Goal: Navigation & Orientation: Find specific page/section

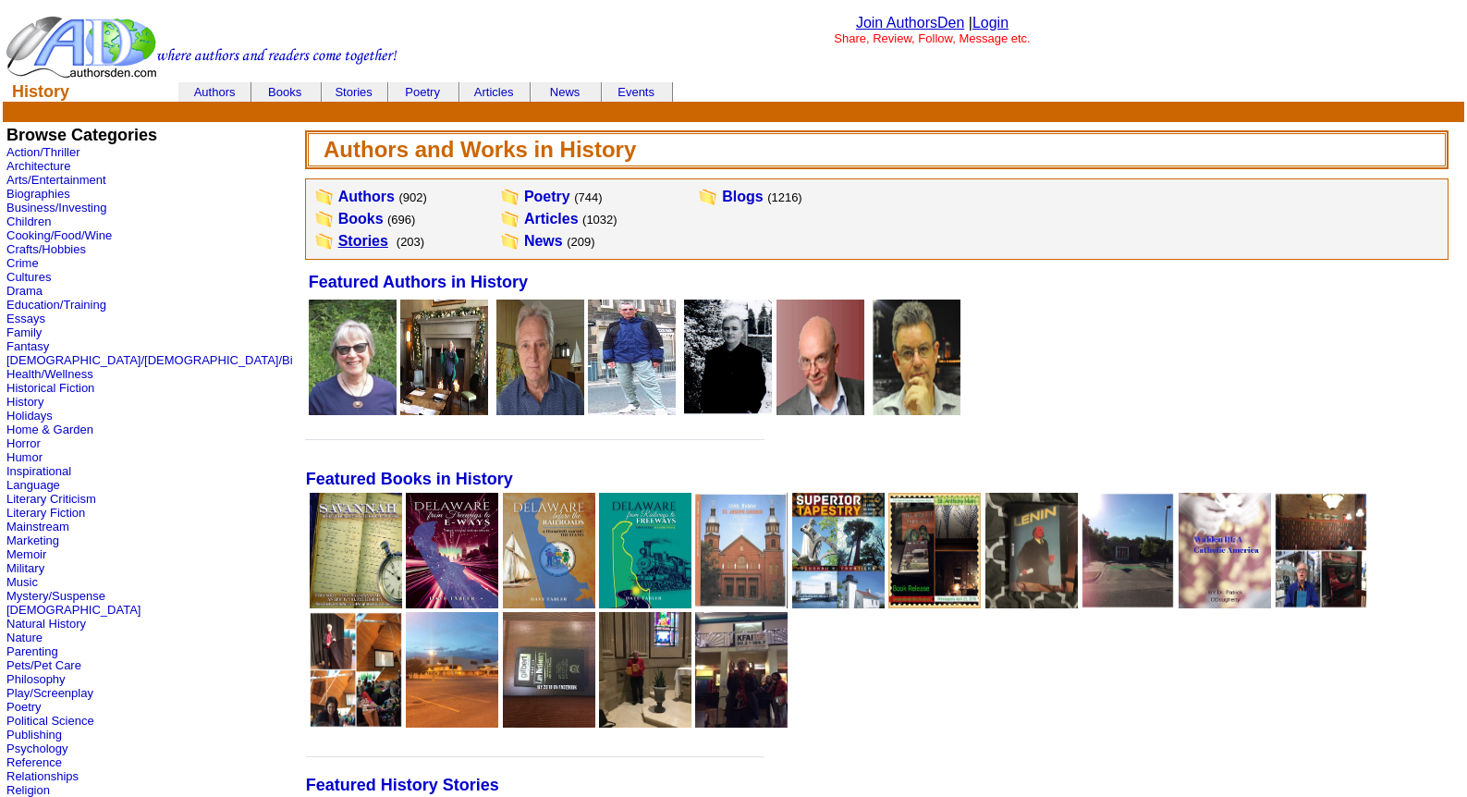
click at [338, 237] on link "Stories" at bounding box center [363, 241] width 50 height 16
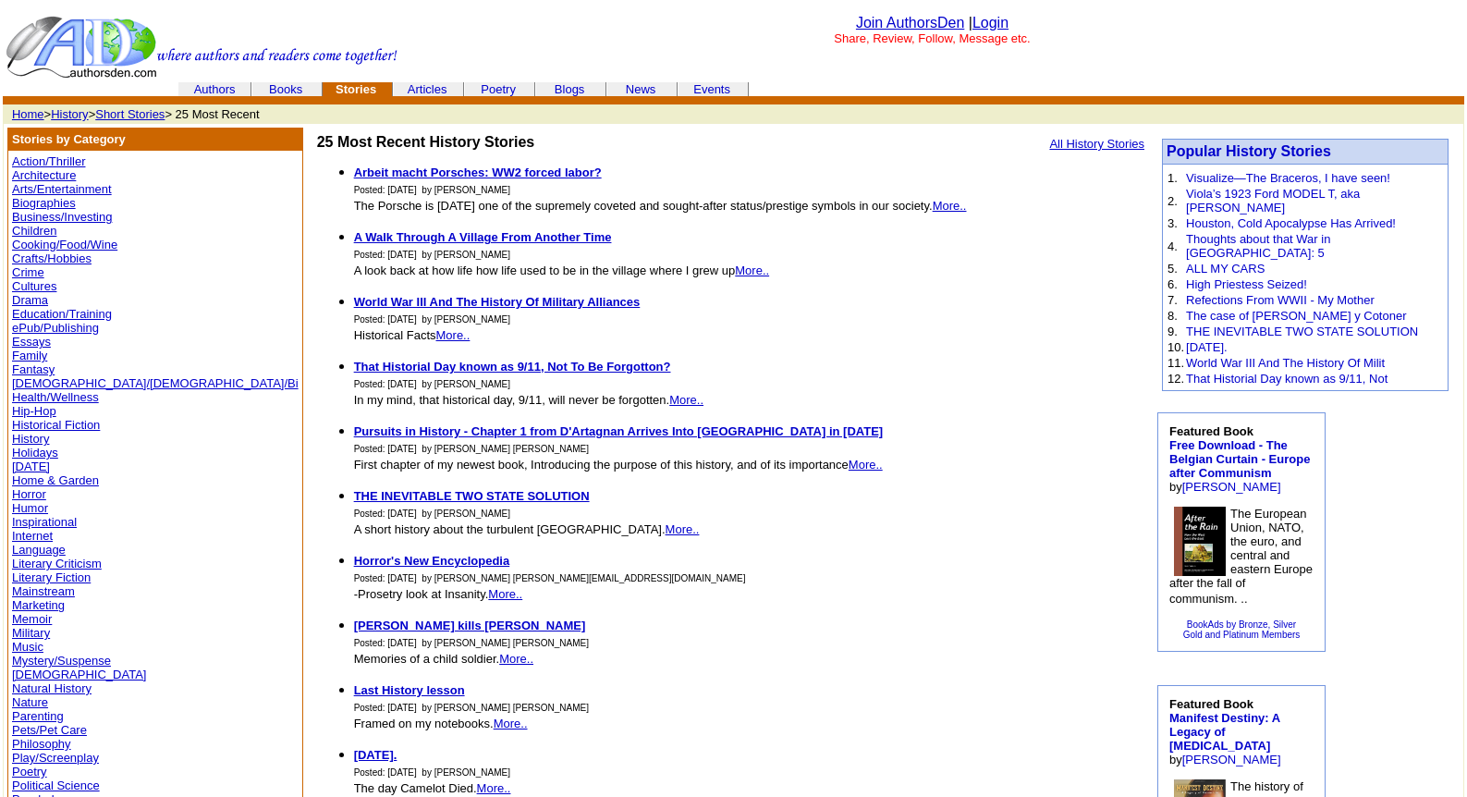
click at [37, 619] on link "Memoir" at bounding box center [32, 619] width 40 height 14
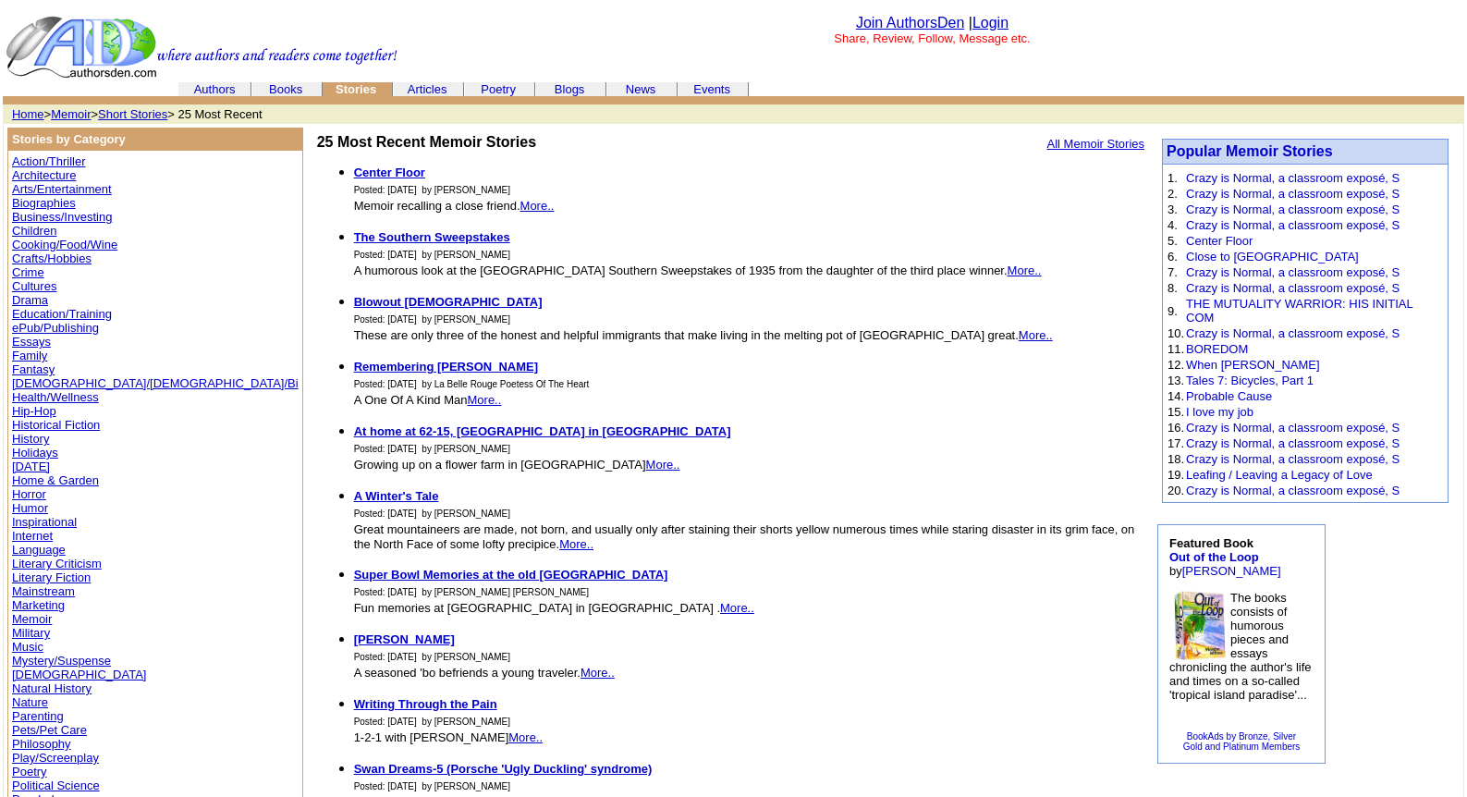
click at [80, 116] on link "Memoir" at bounding box center [71, 114] width 40 height 14
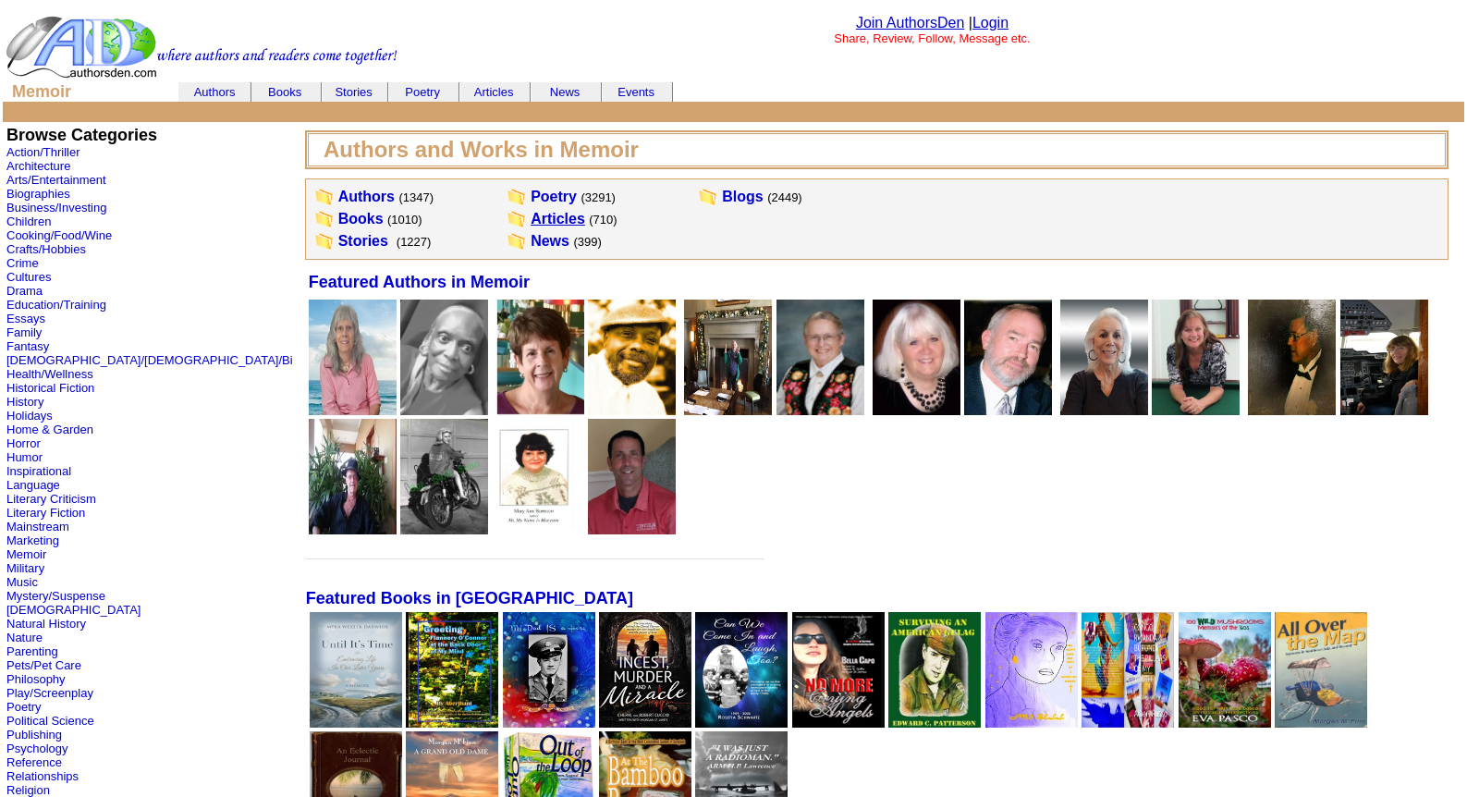
click at [531, 218] on link "Articles" at bounding box center [558, 219] width 55 height 16
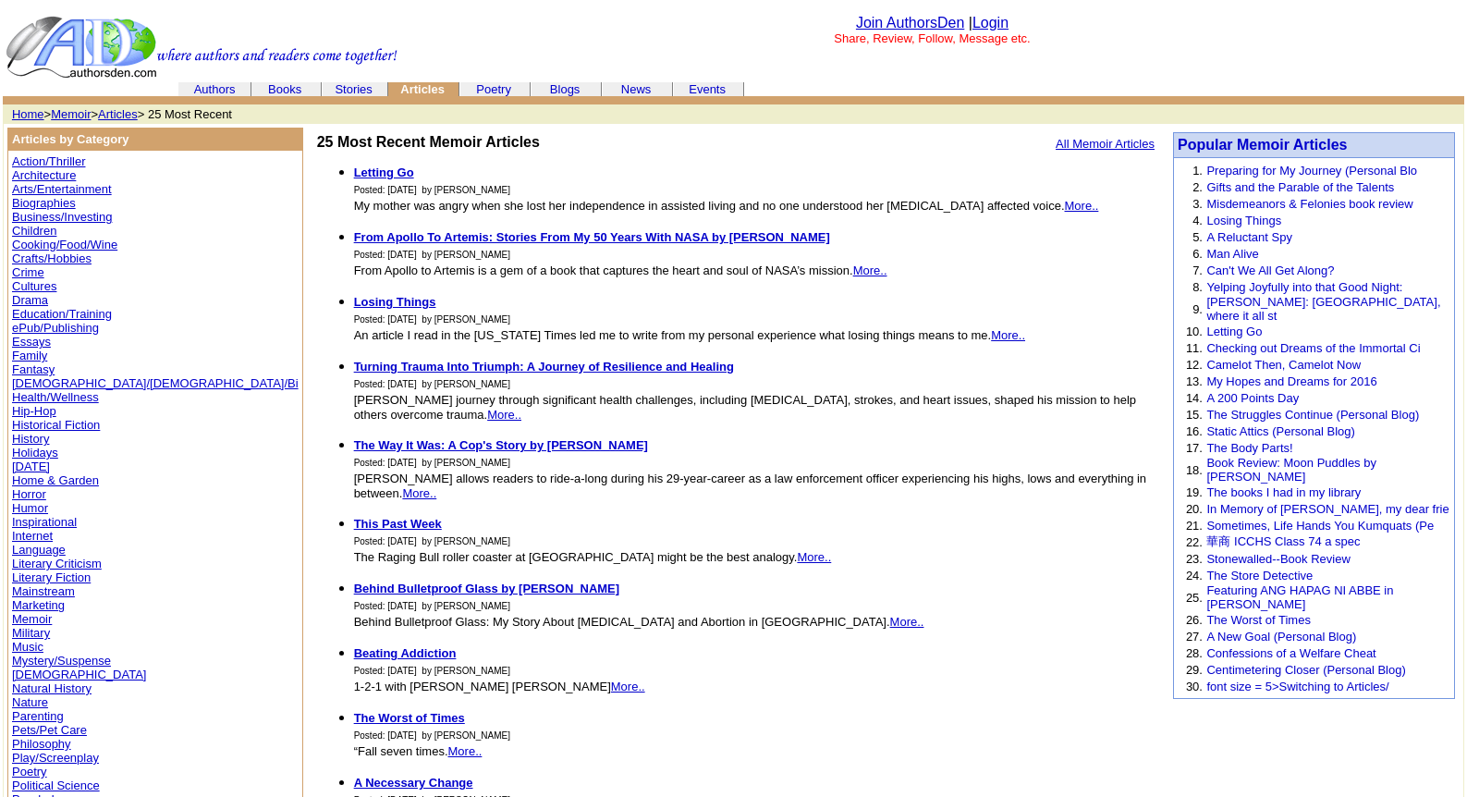
click at [46, 655] on link "Mystery/Suspense" at bounding box center [61, 661] width 99 height 14
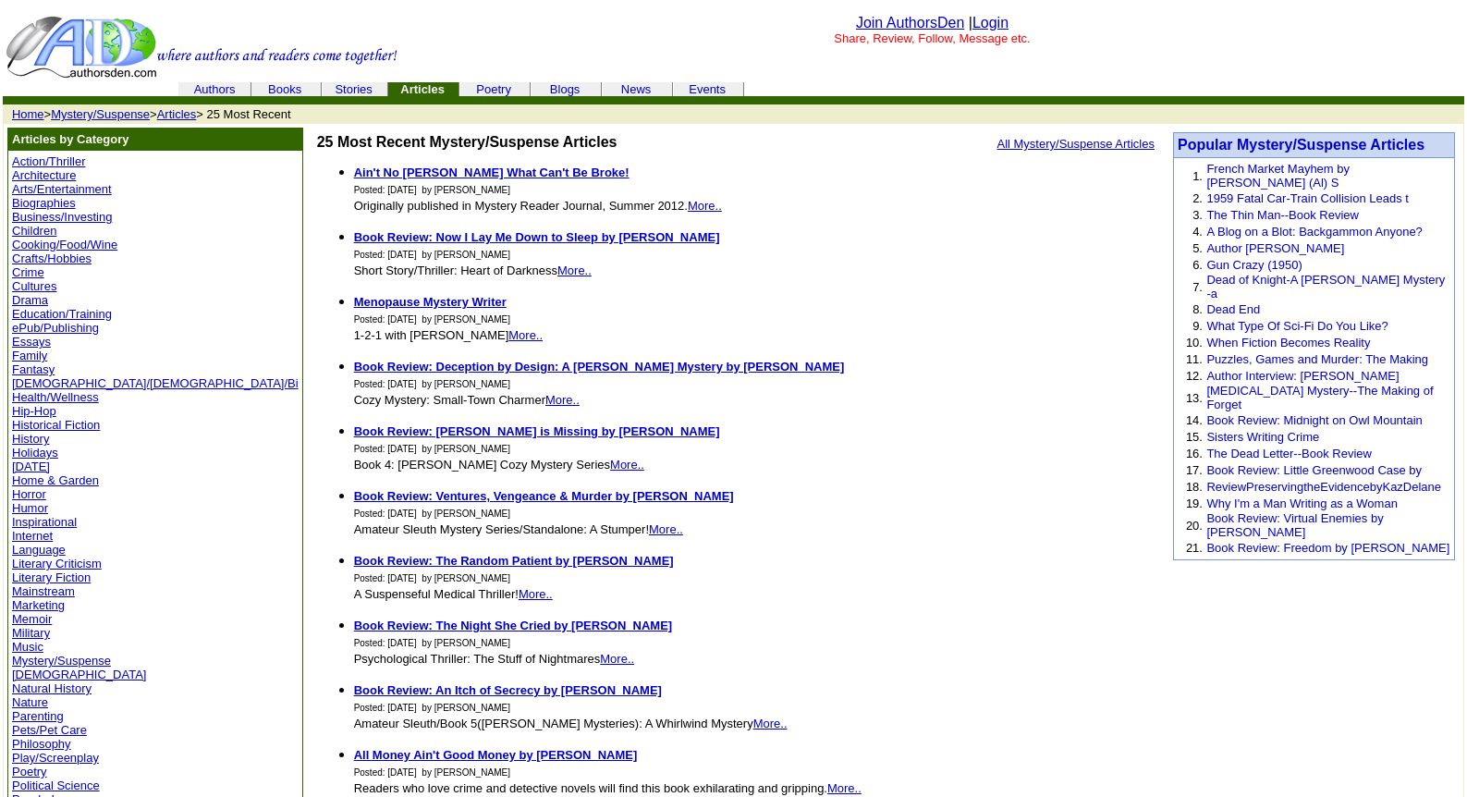
click at [104, 117] on link "Mystery/Suspense" at bounding box center [100, 114] width 99 height 14
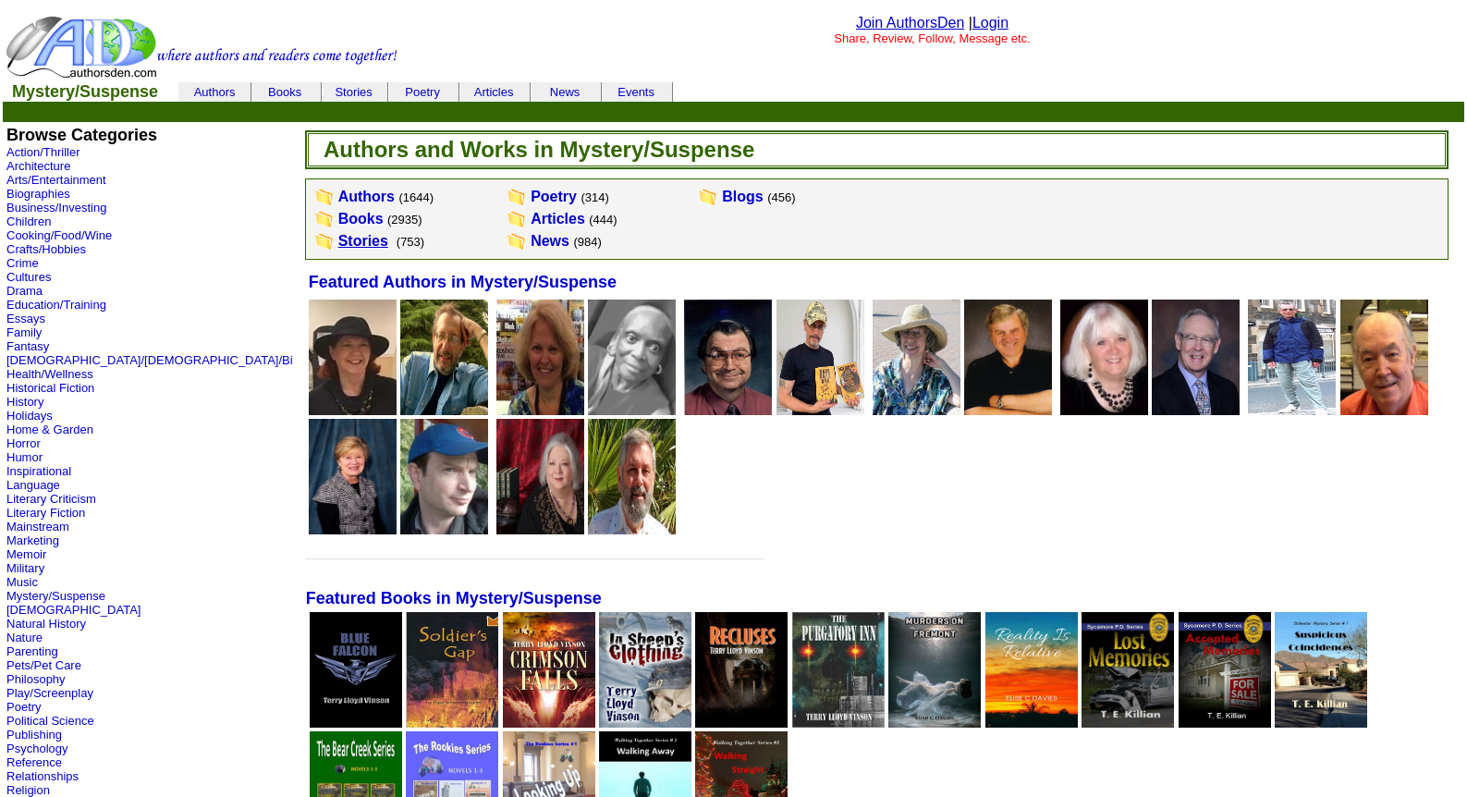
click at [338, 240] on link "Stories" at bounding box center [363, 241] width 50 height 16
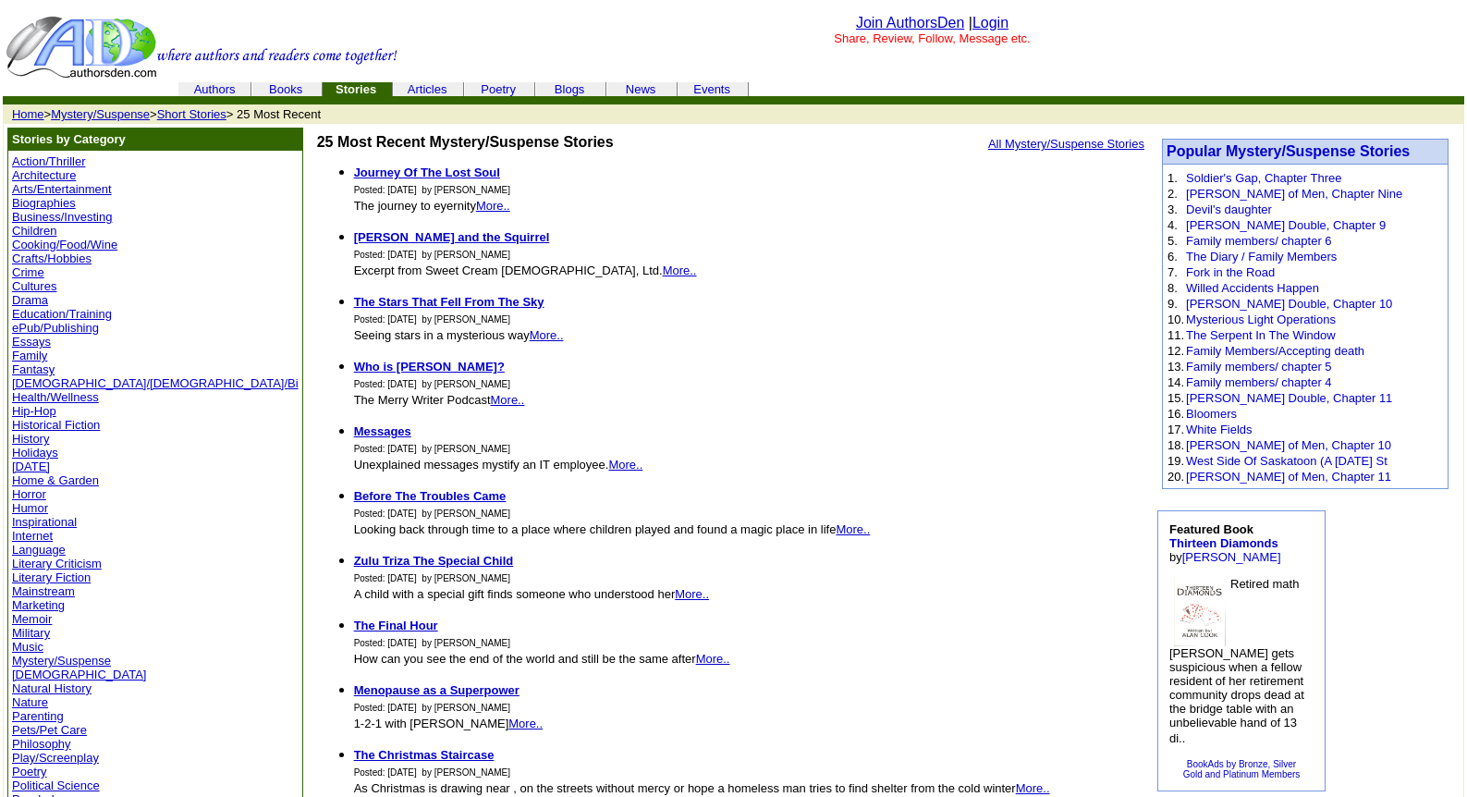
click at [32, 342] on link "Essays" at bounding box center [31, 342] width 39 height 14
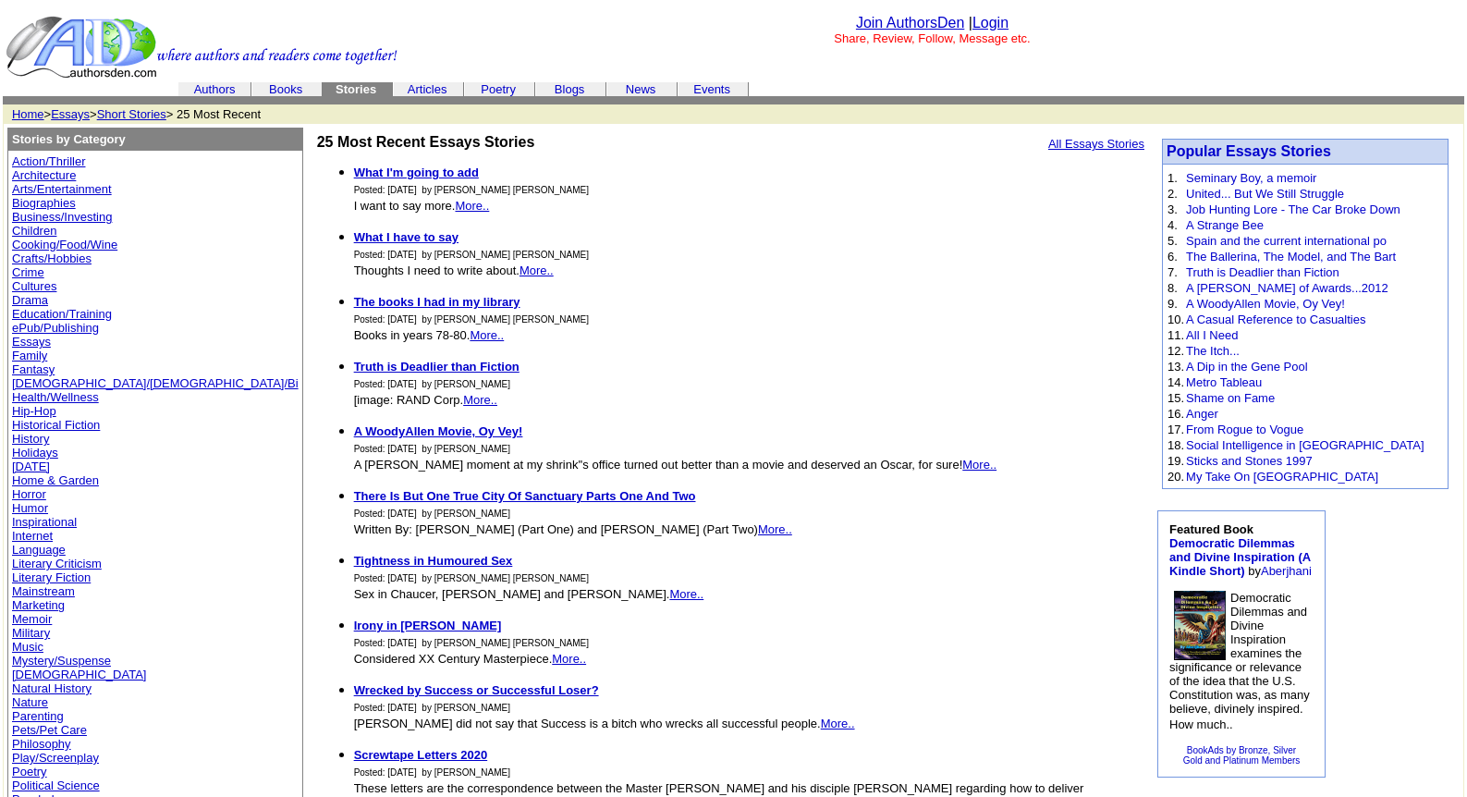
click at [28, 502] on link "Humor" at bounding box center [30, 508] width 36 height 14
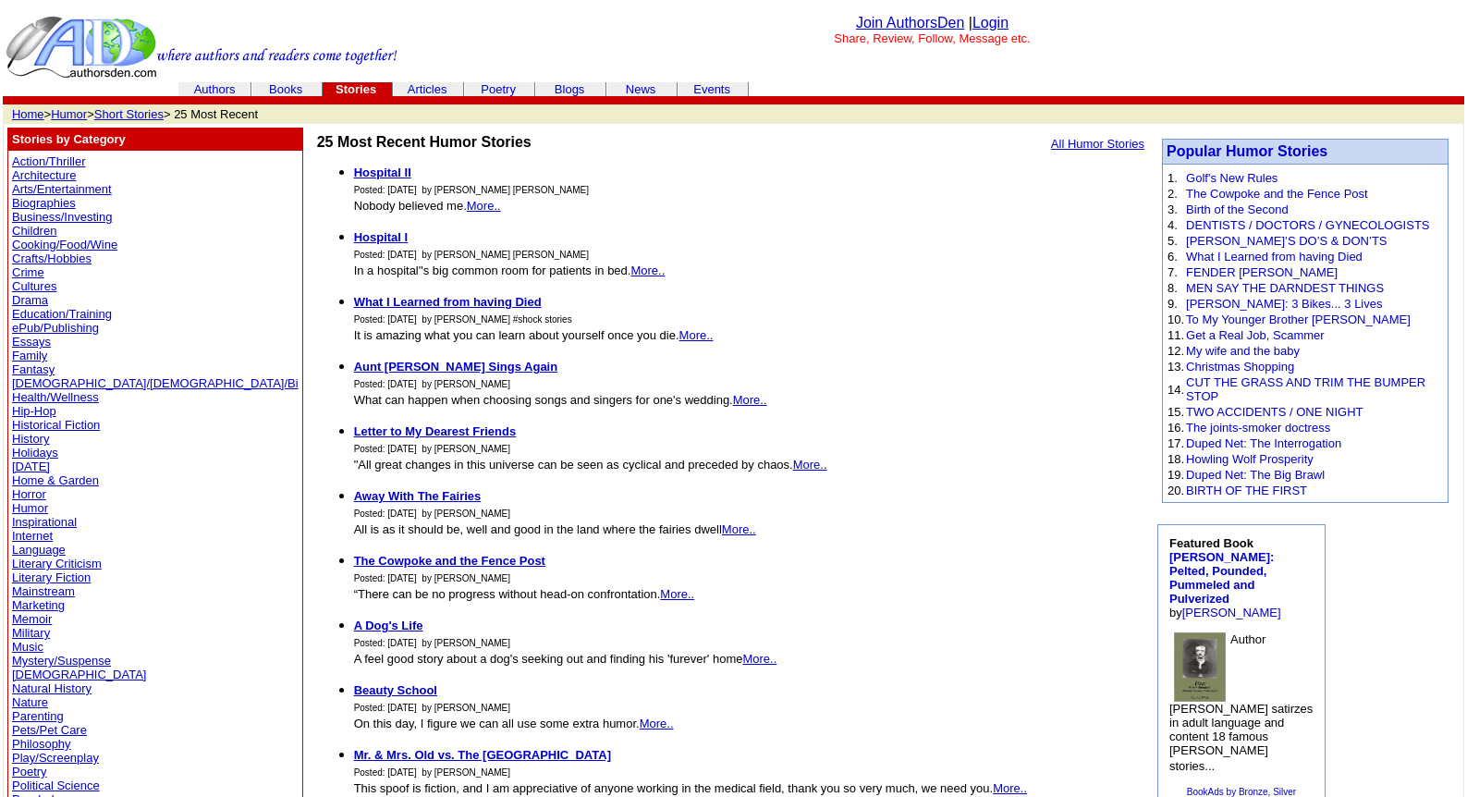
click at [38, 575] on link "Literary Fiction" at bounding box center [51, 578] width 79 height 14
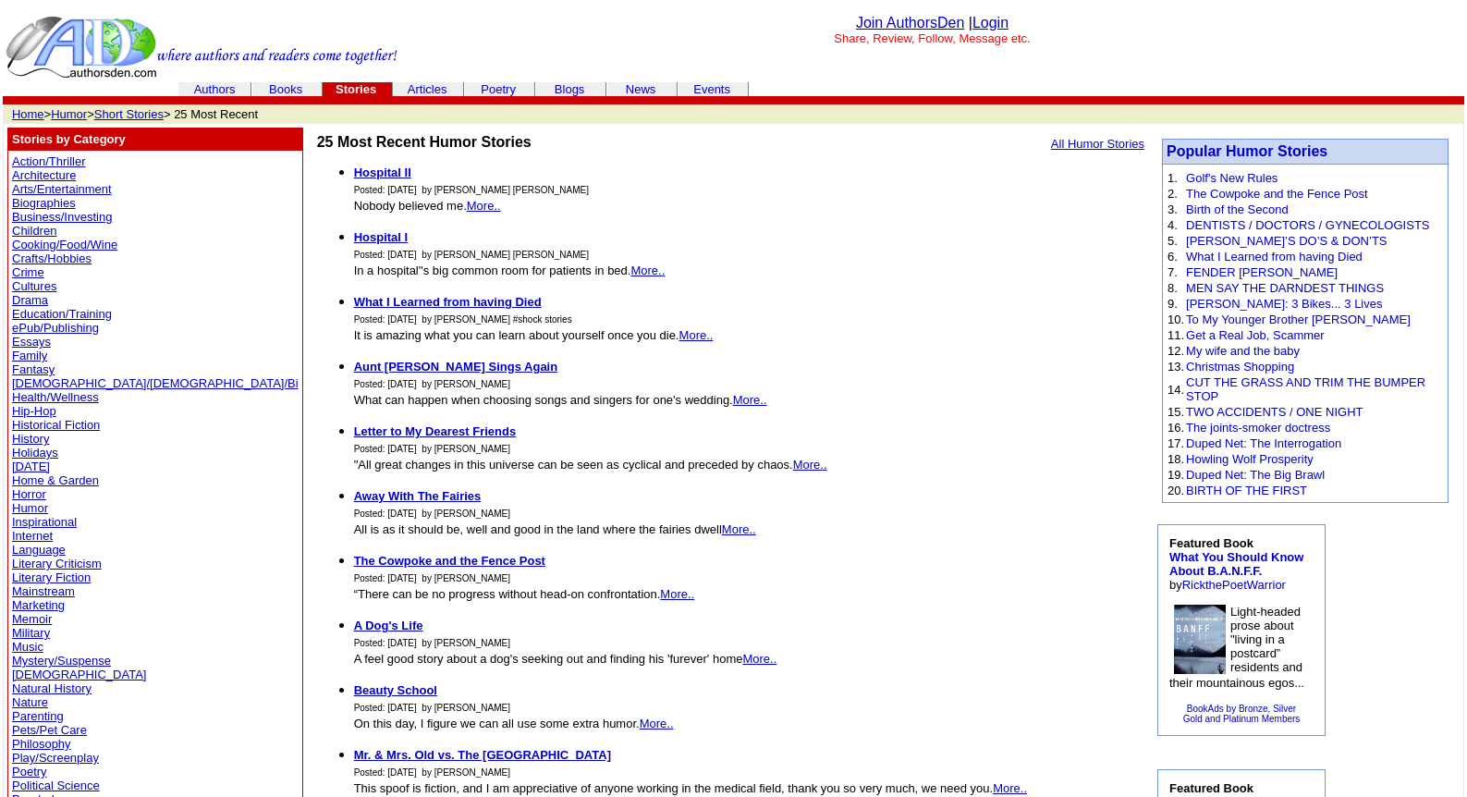
click at [43, 161] on link "Action/Thriller" at bounding box center [48, 161] width 73 height 14
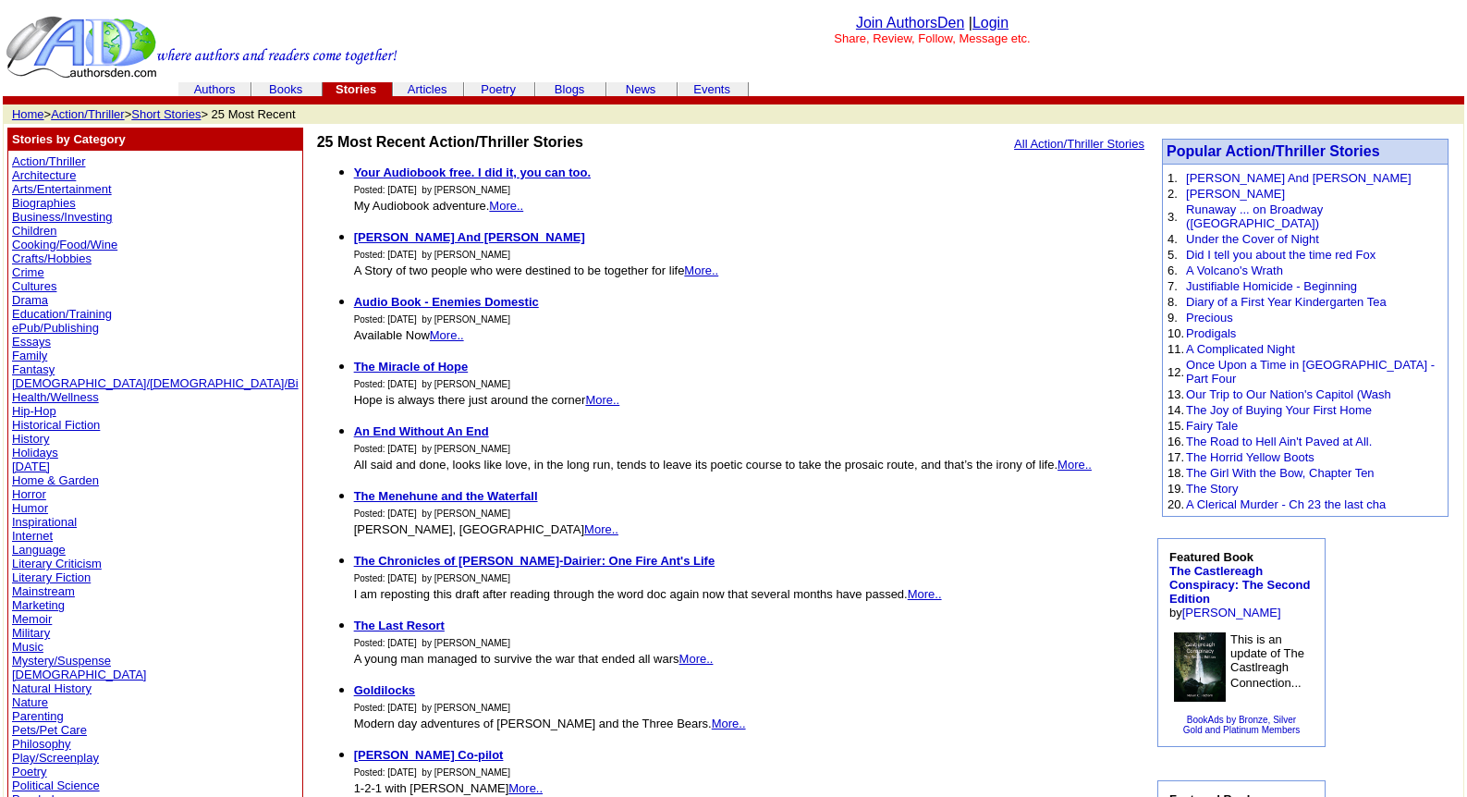
click at [40, 186] on link "Arts/Entertainment" at bounding box center [62, 189] width 100 height 14
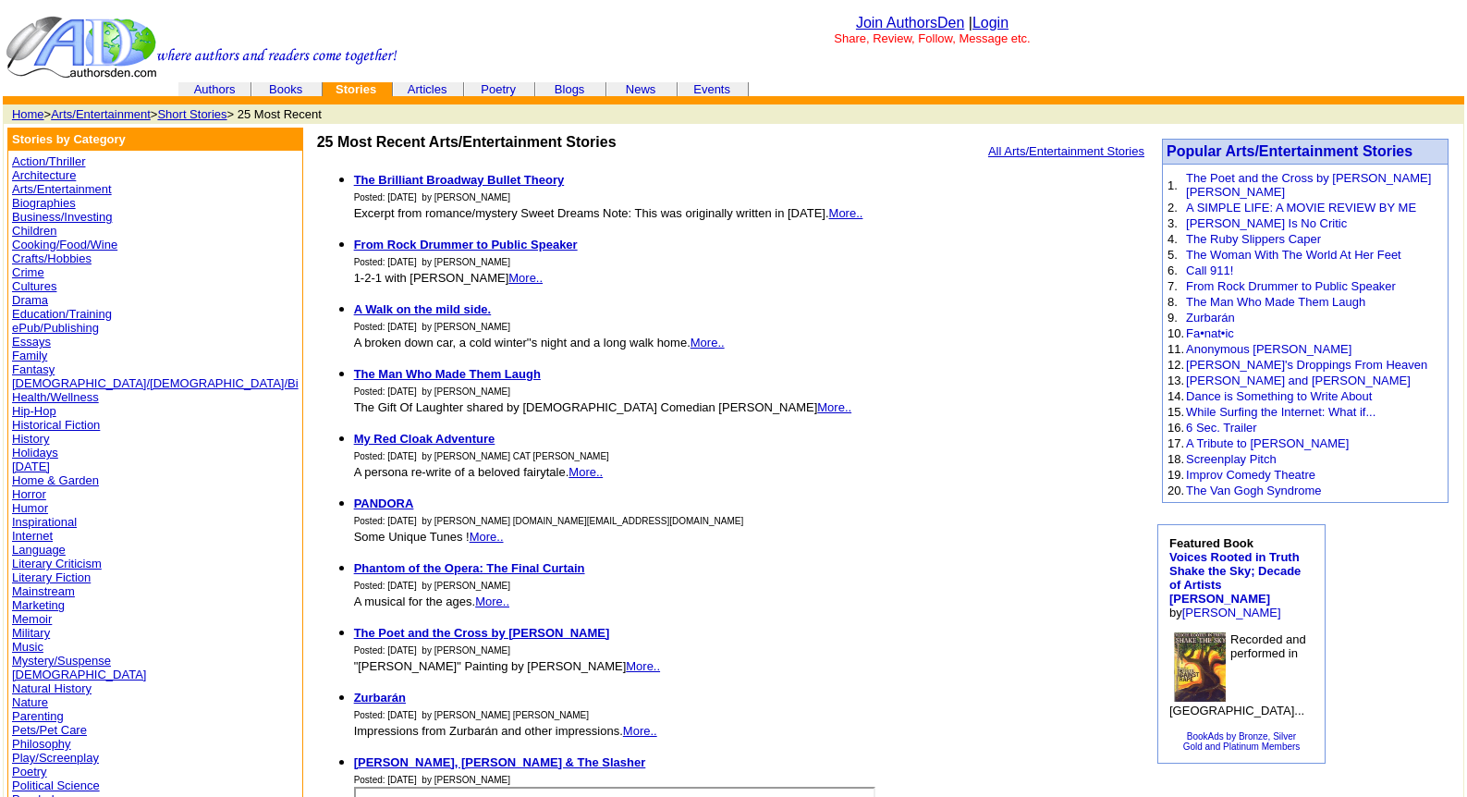
click at [33, 768] on link "Poetry" at bounding box center [29, 772] width 35 height 14
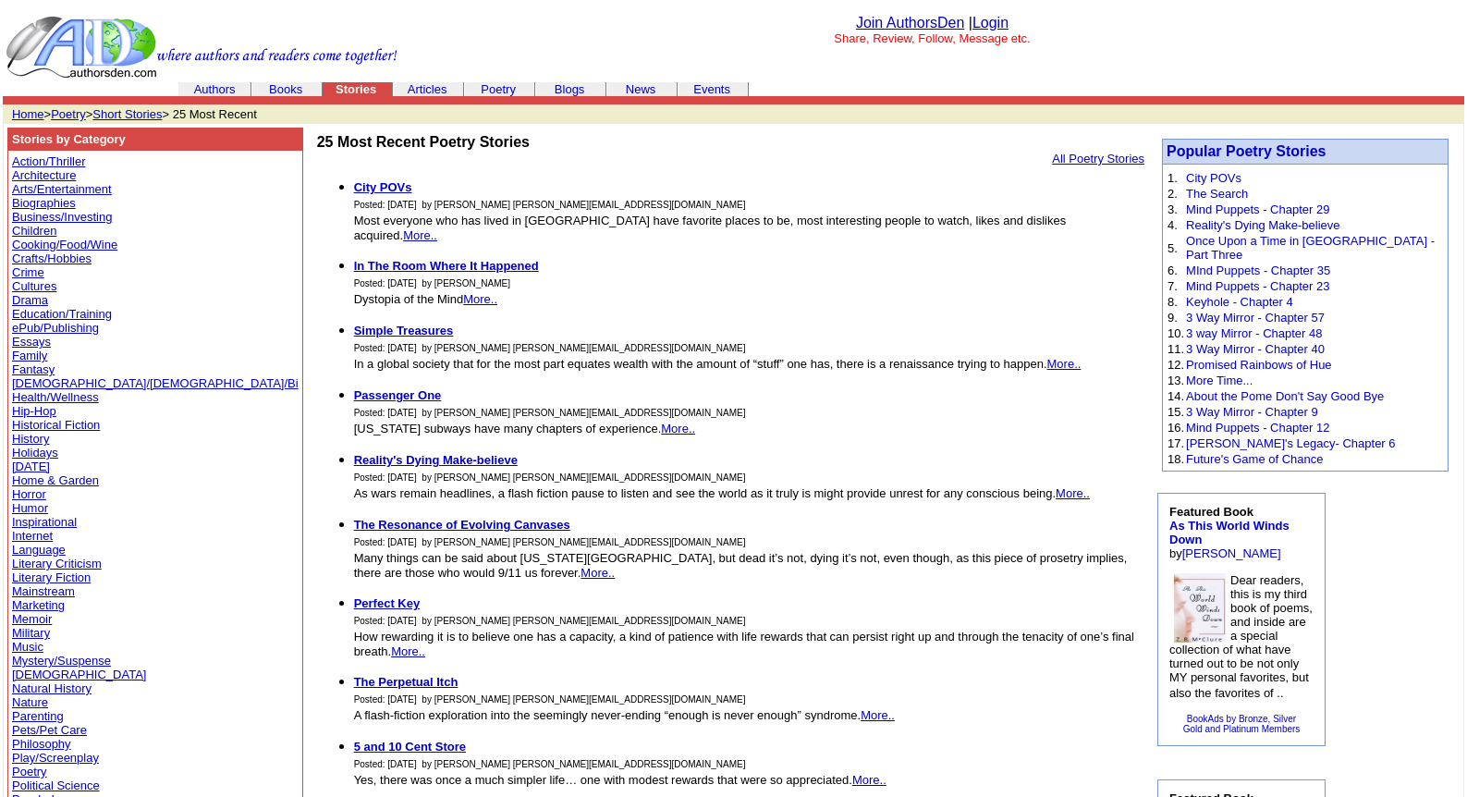
click at [30, 227] on link "Children" at bounding box center [34, 231] width 44 height 14
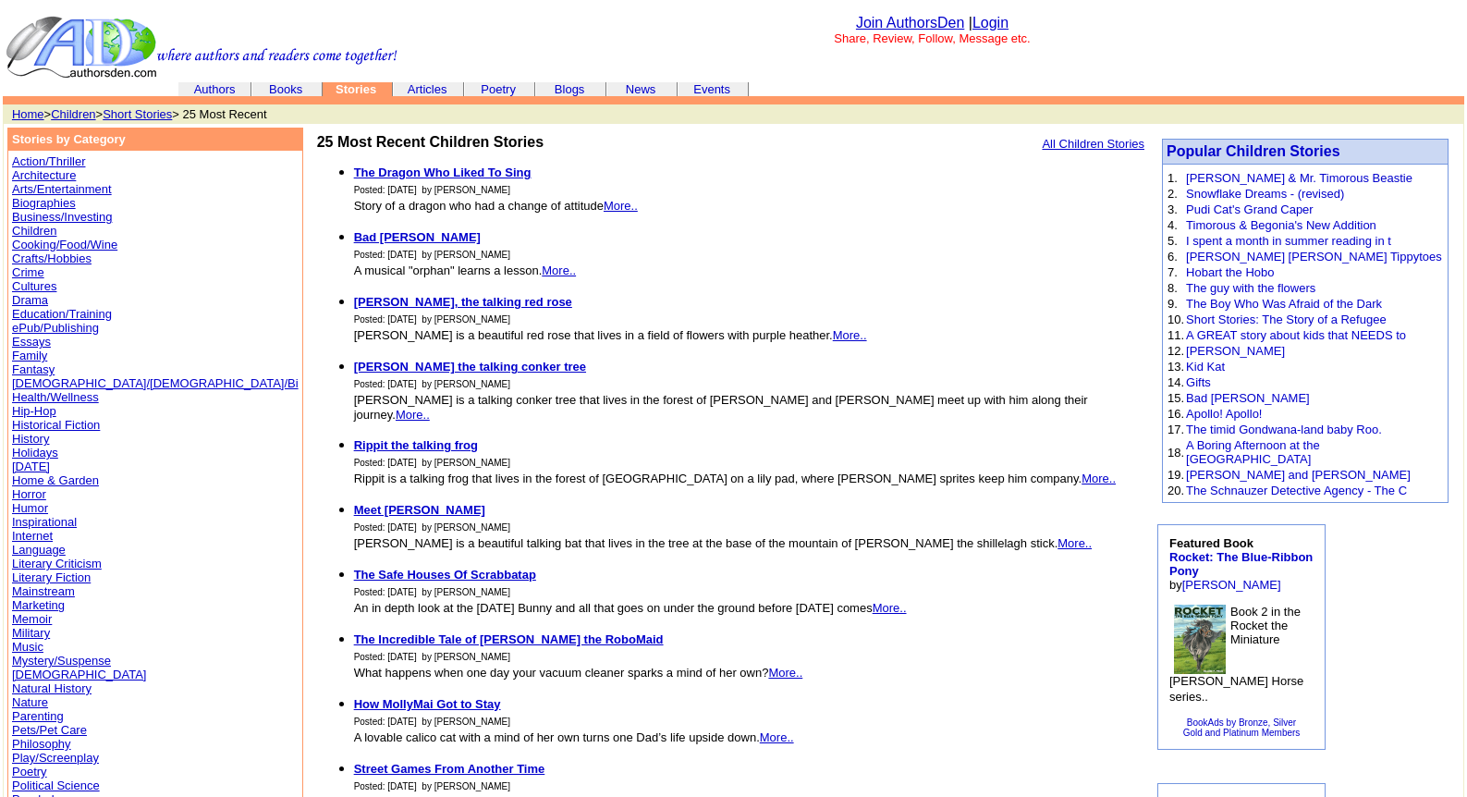
click at [30, 576] on link "Literary Fiction" at bounding box center [51, 578] width 79 height 14
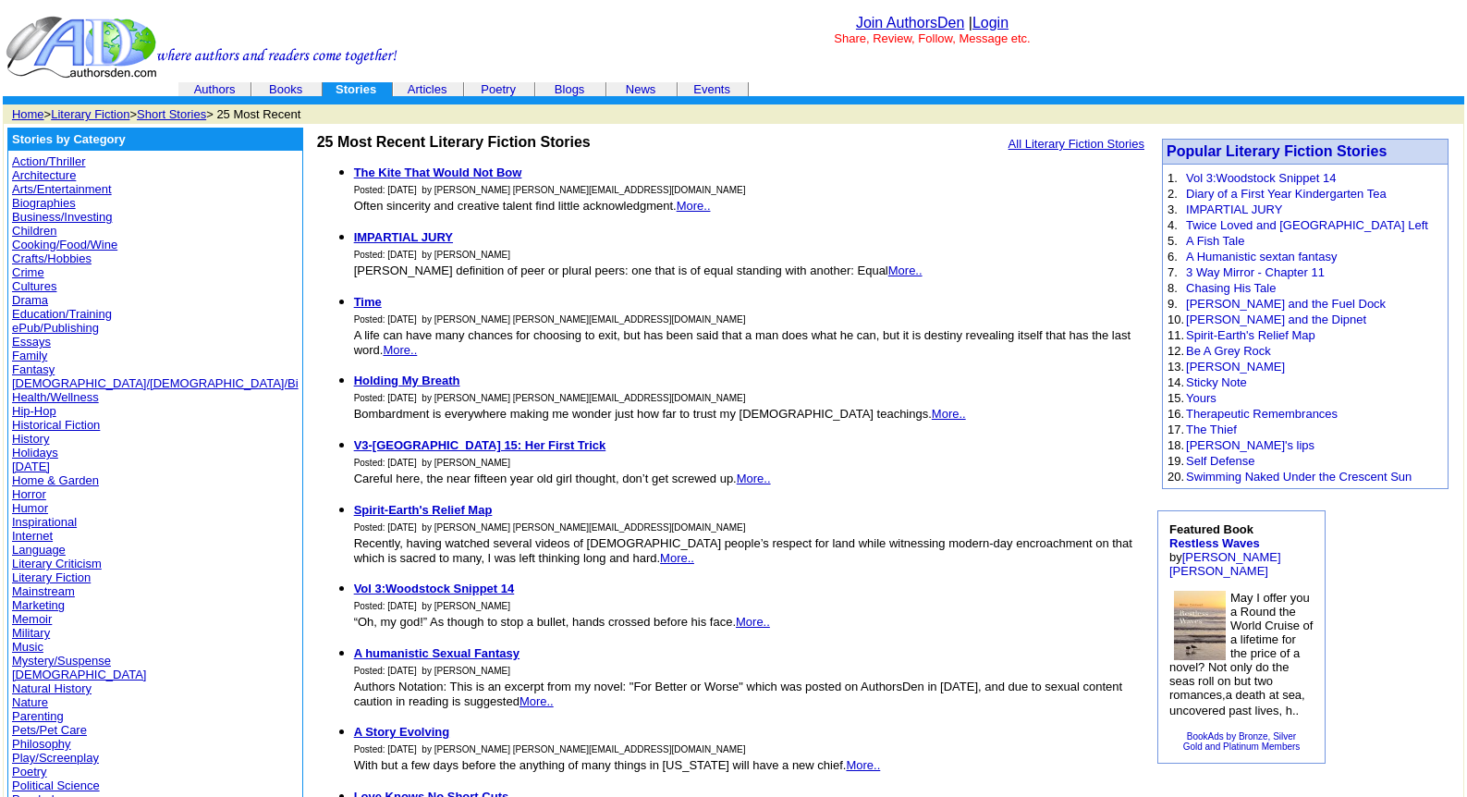
click at [35, 204] on link "Biographies" at bounding box center [44, 203] width 64 height 14
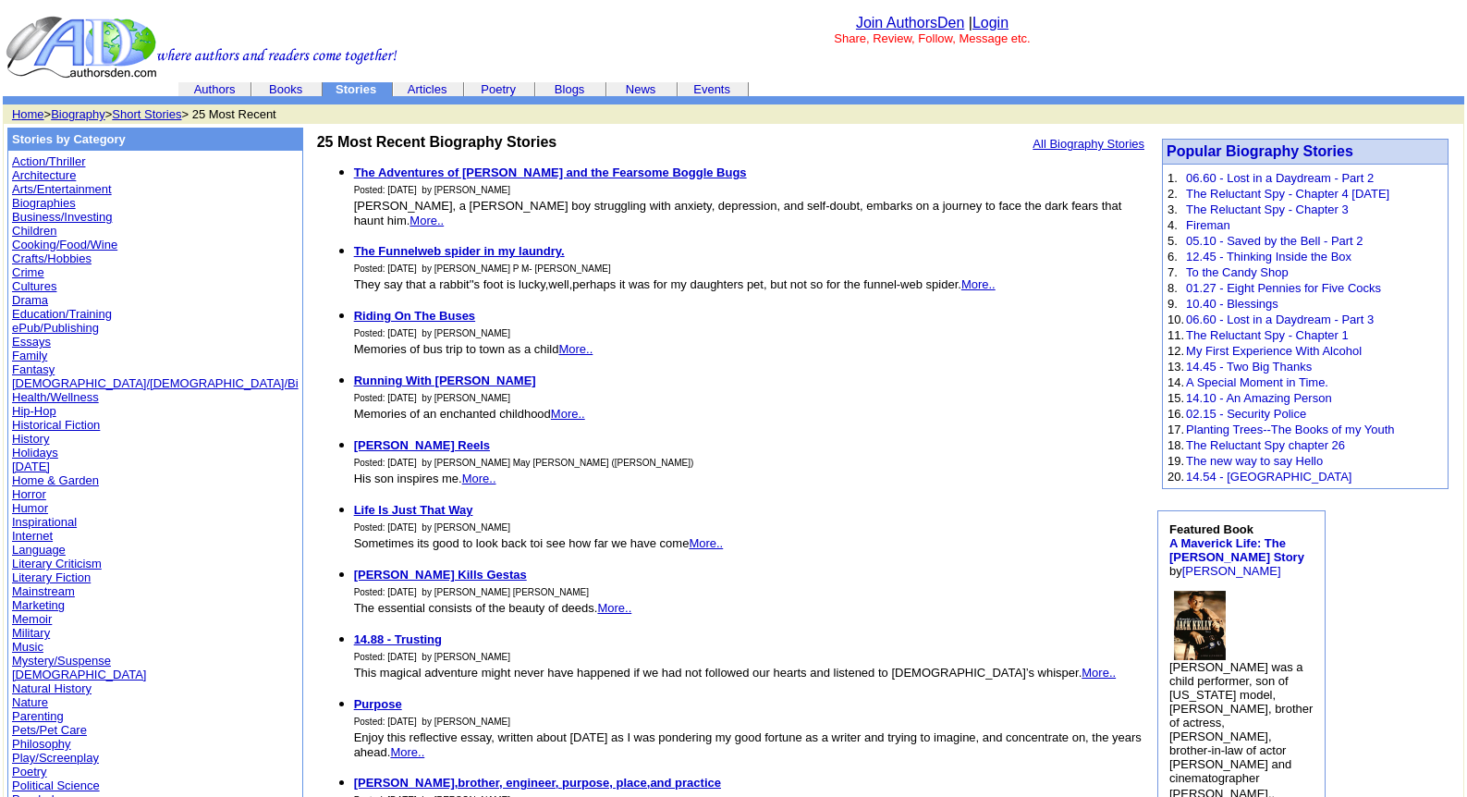
click at [48, 189] on link "Arts/Entertainment" at bounding box center [62, 189] width 100 height 14
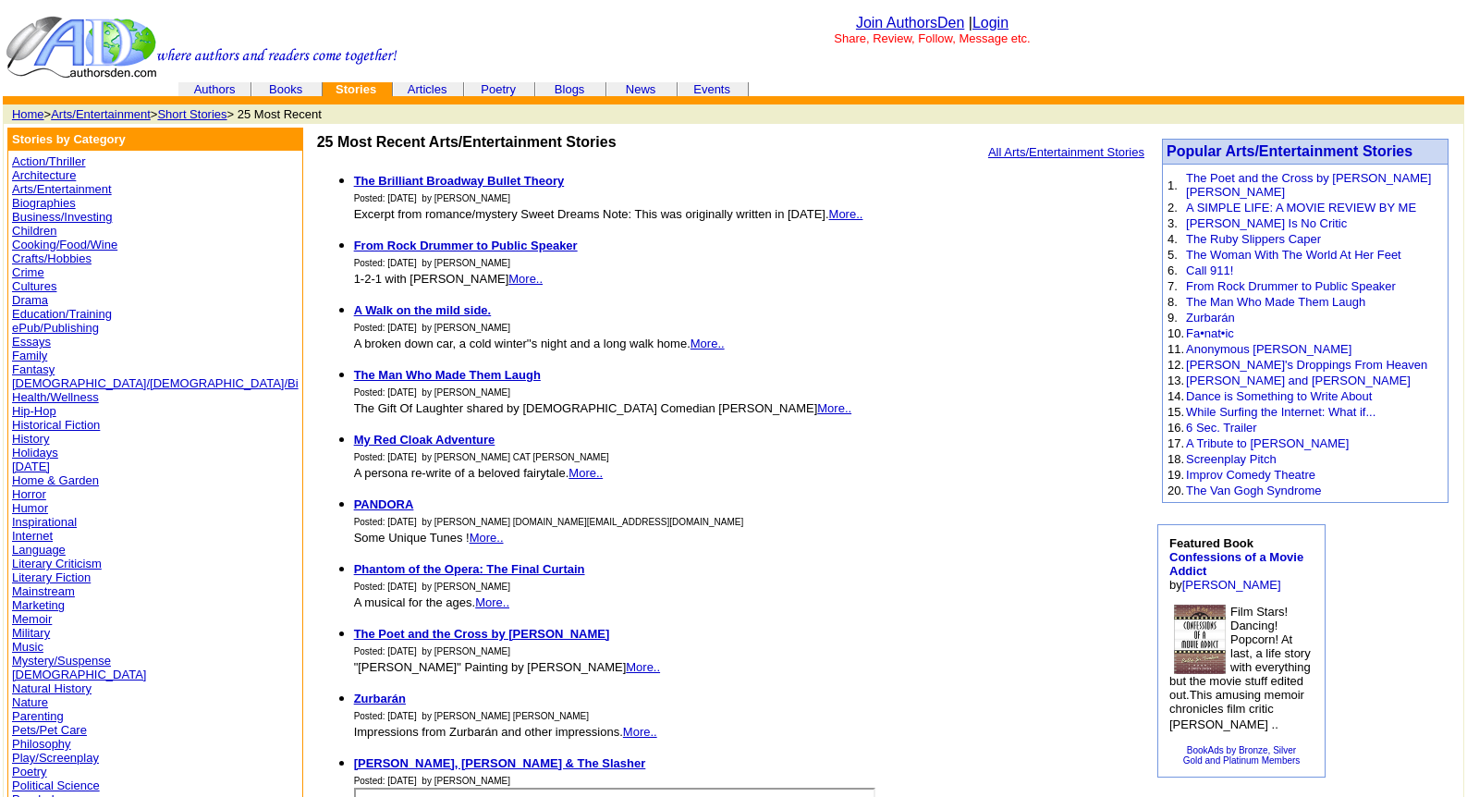
click at [48, 158] on link "Action/Thriller" at bounding box center [48, 161] width 73 height 14
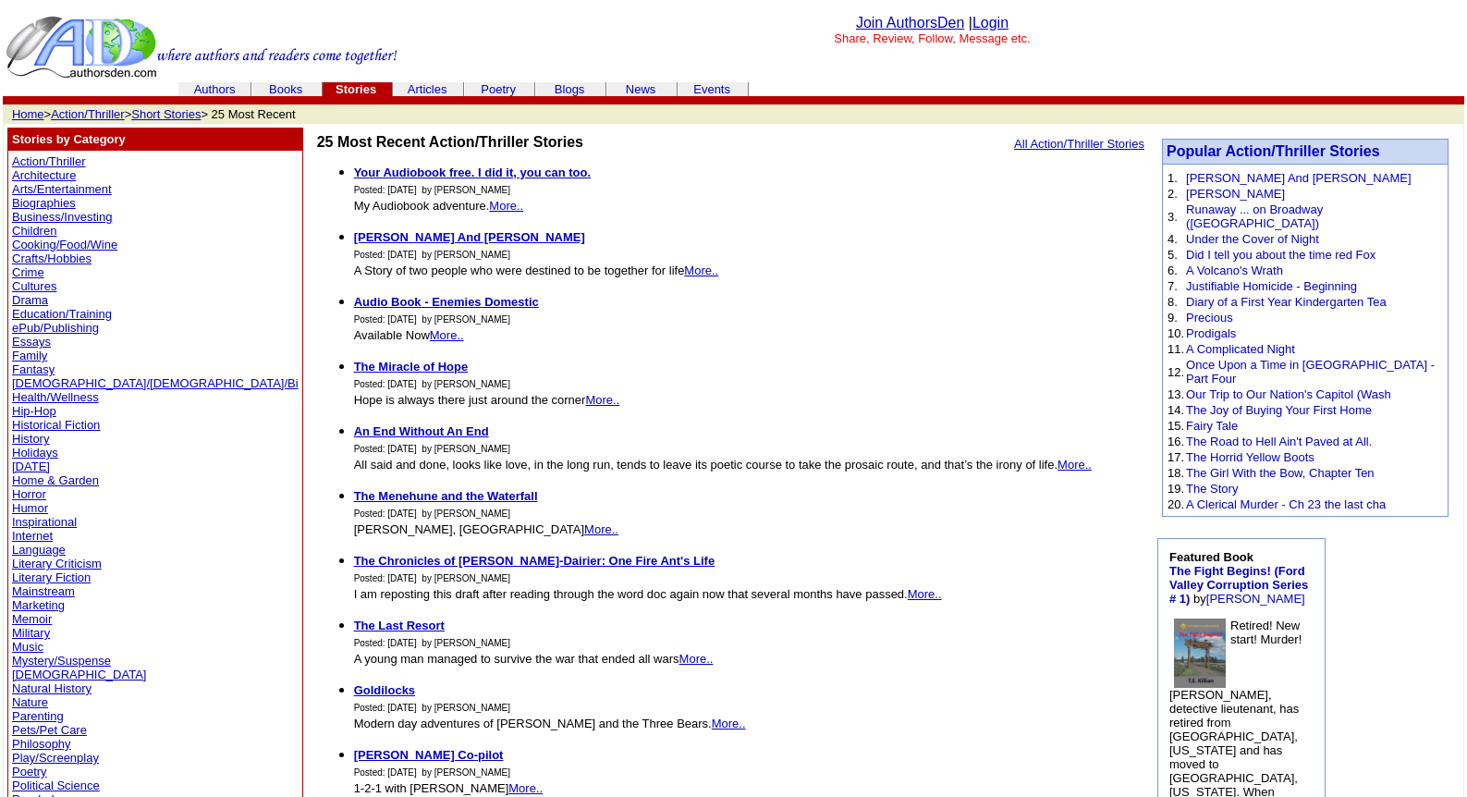
click at [26, 620] on link "Memoir" at bounding box center [32, 619] width 40 height 14
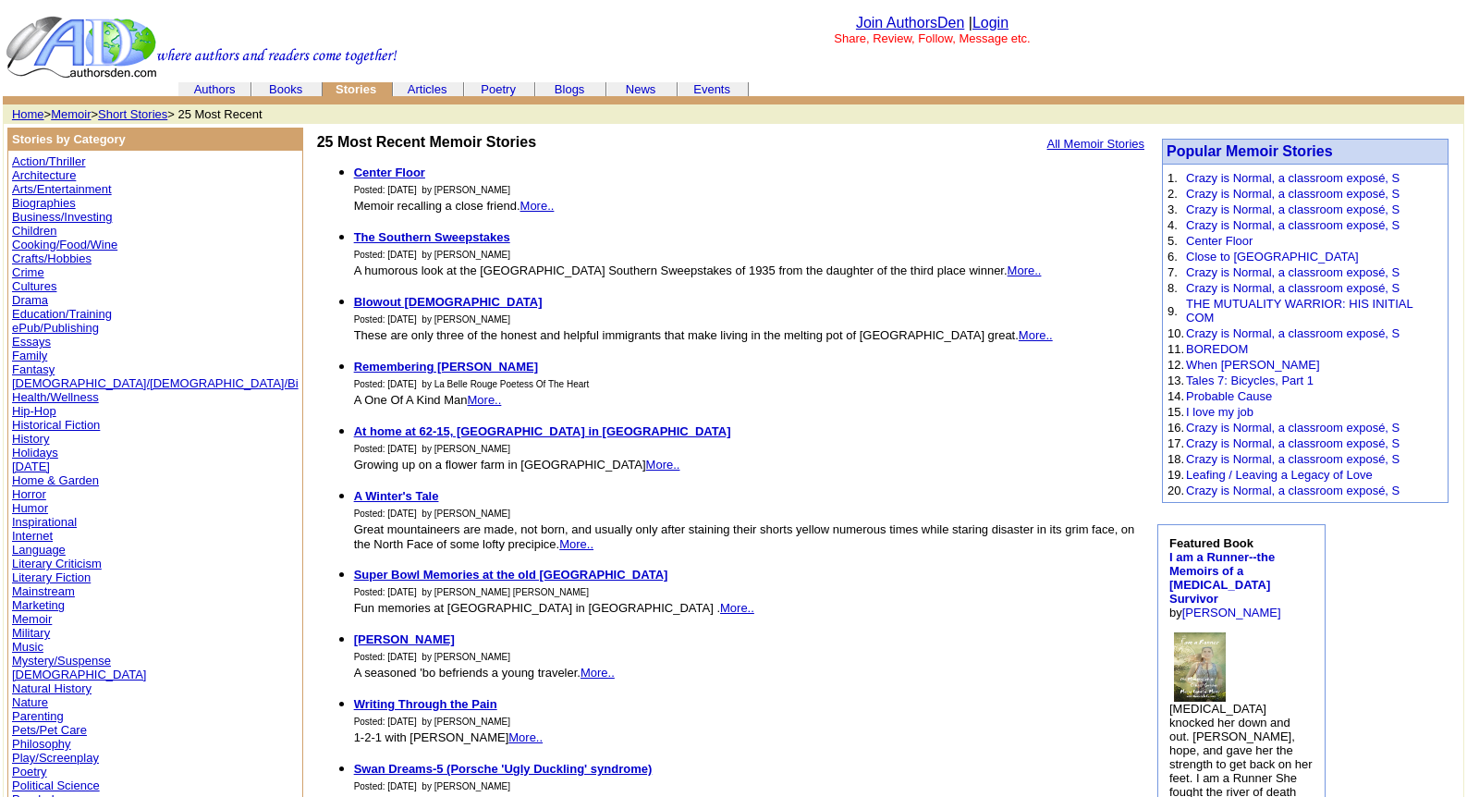
click at [76, 116] on link "Memoir" at bounding box center [71, 114] width 40 height 14
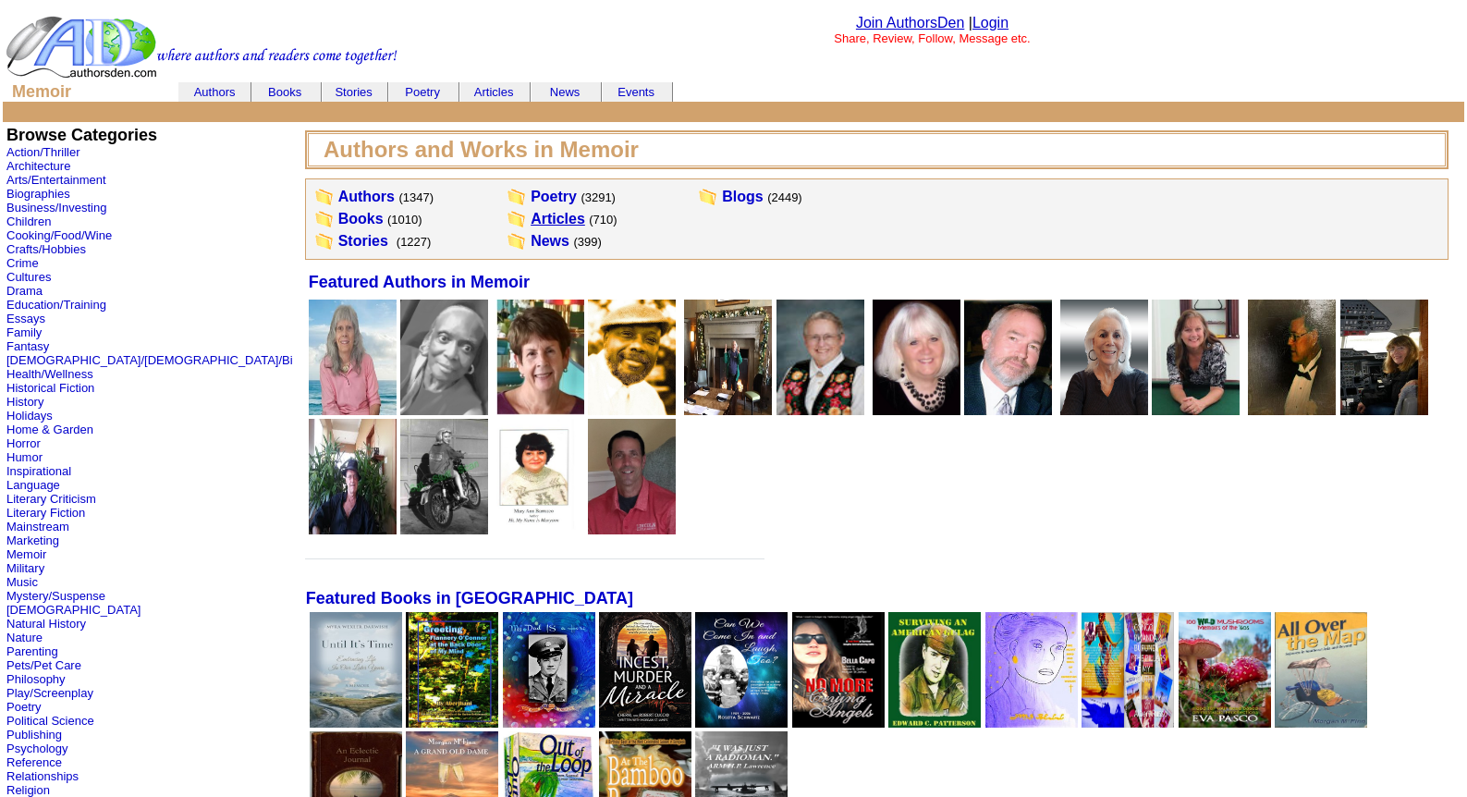
click at [531, 220] on link "Articles" at bounding box center [558, 219] width 55 height 16
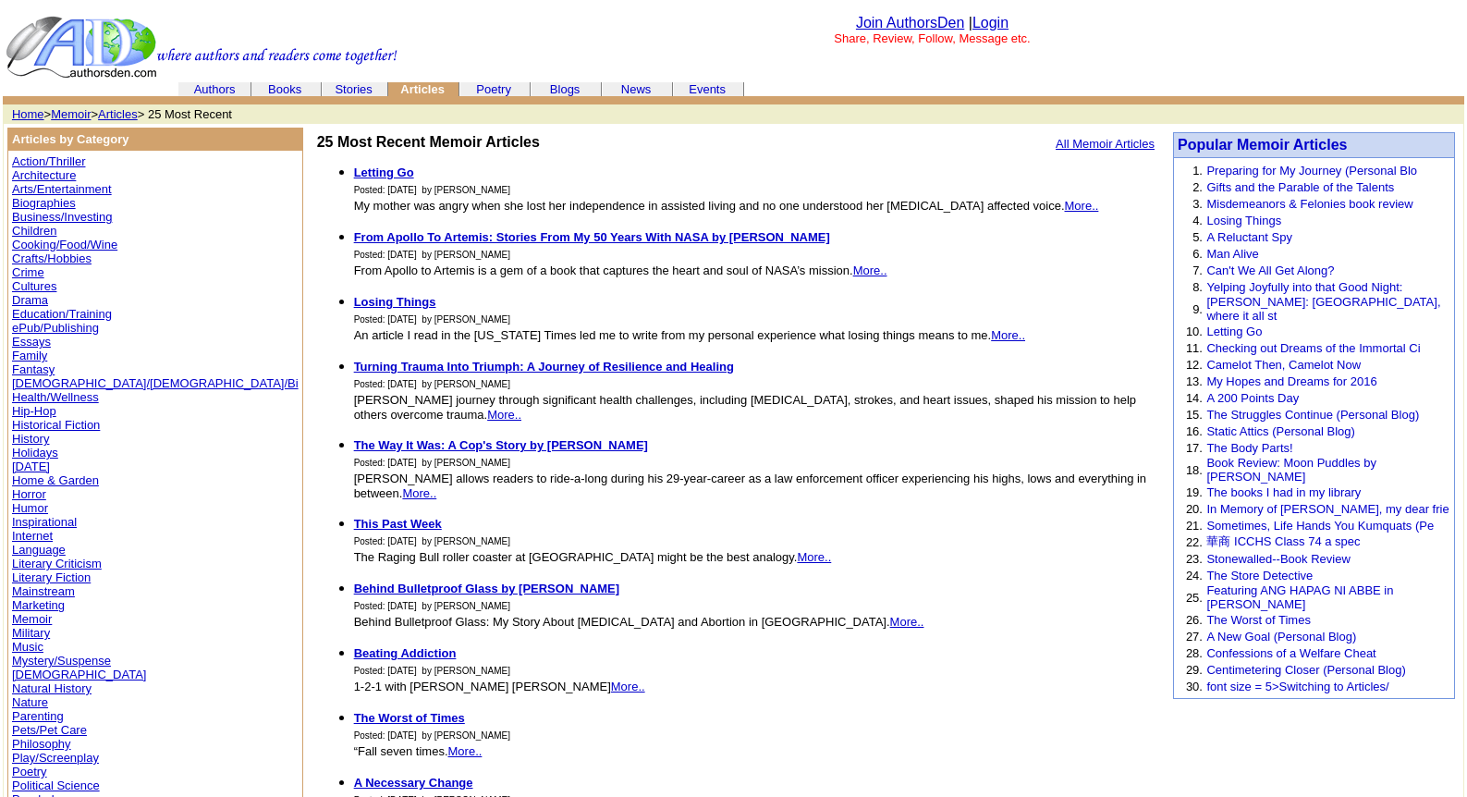
click at [35, 738] on link "Philosophy" at bounding box center [41, 744] width 59 height 14
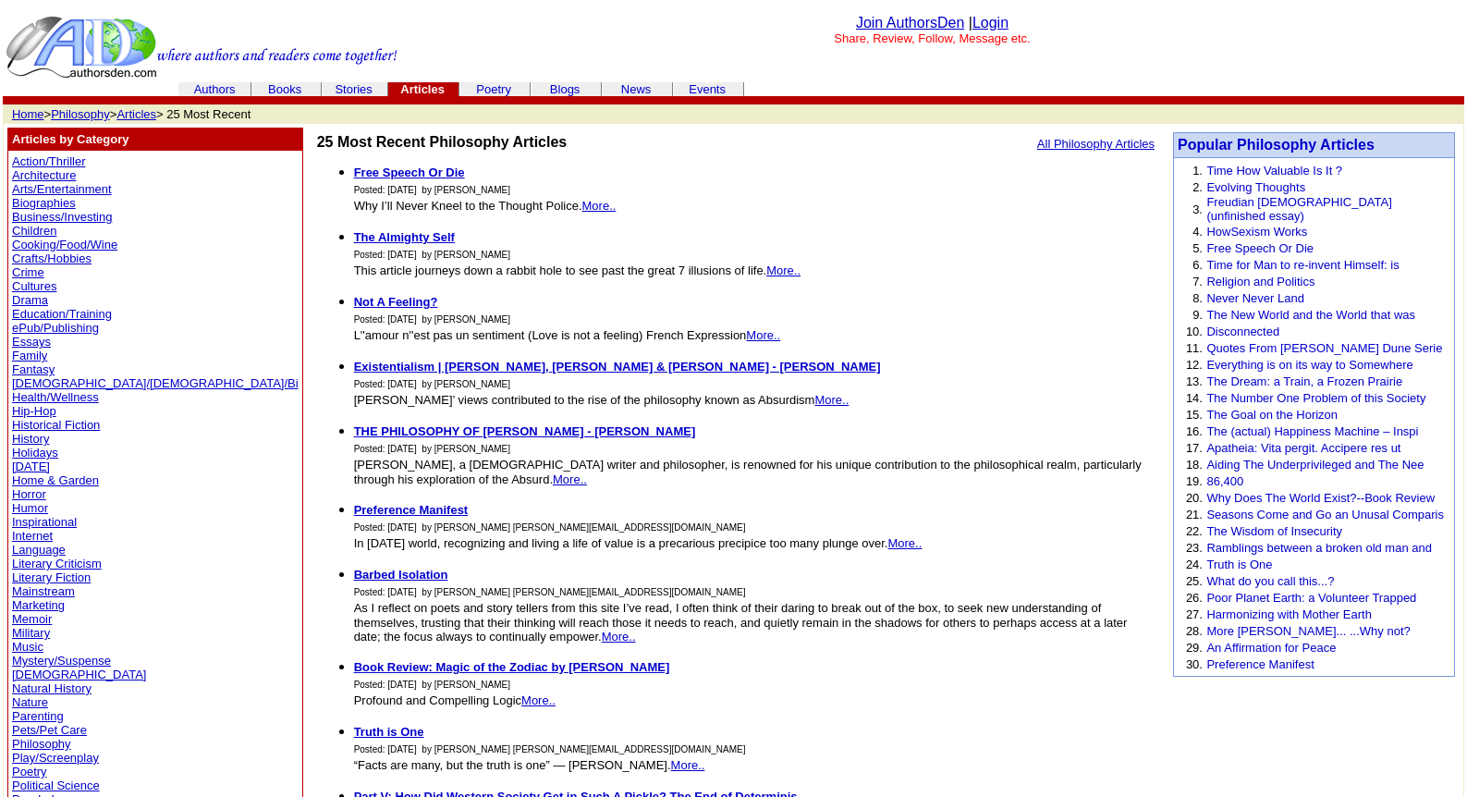
click at [81, 112] on link "Philosophy" at bounding box center [80, 114] width 59 height 14
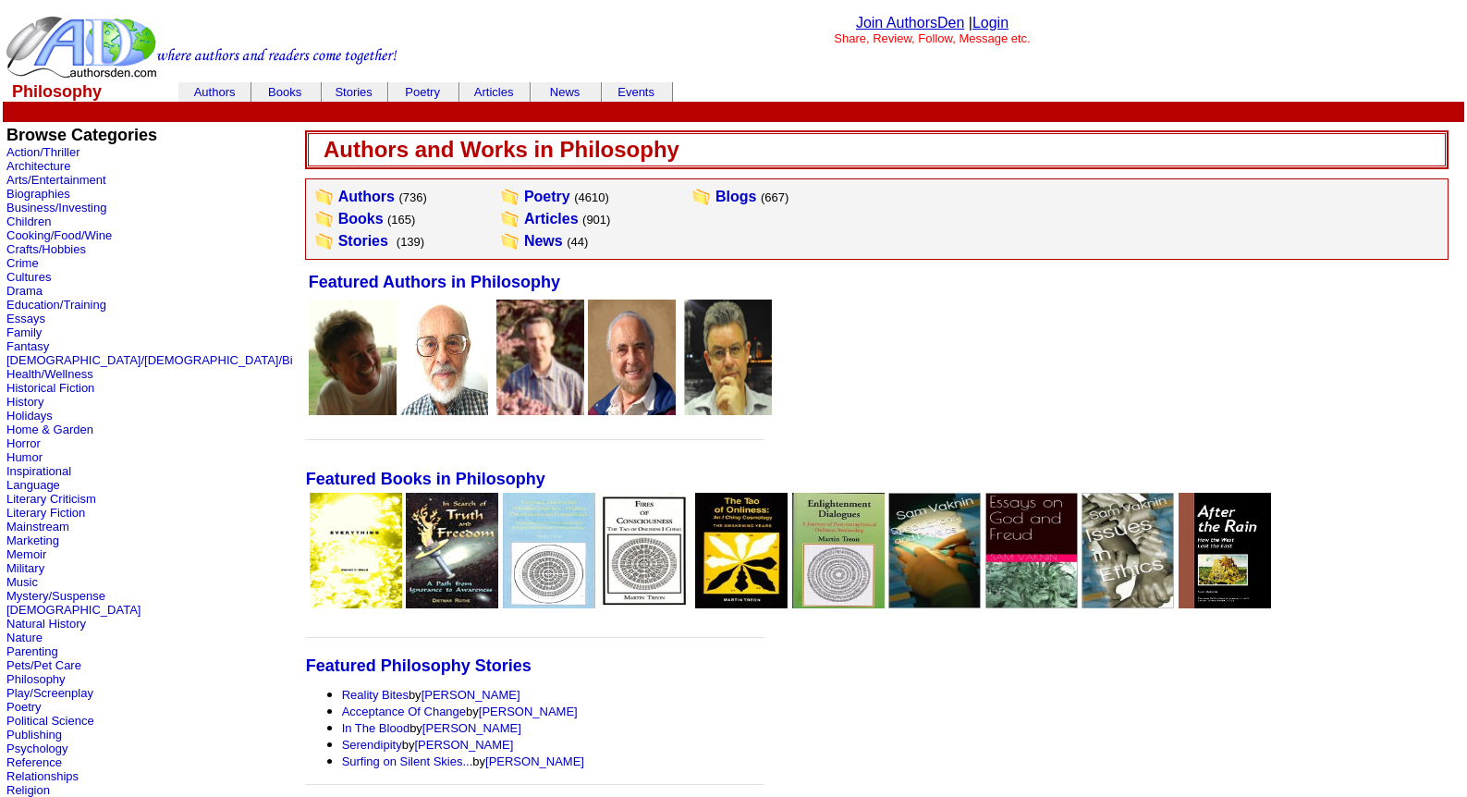
click at [994, 23] on link "Login" at bounding box center [991, 23] width 36 height 16
